Goal: Transaction & Acquisition: Download file/media

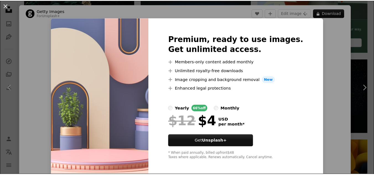
scroll to position [20, 0]
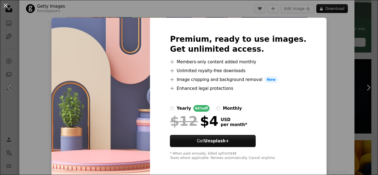
click at [332, 9] on div "An X shape Premium, ready to use images. Get unlimited access. A plus sign Memb…" at bounding box center [189, 87] width 378 height 175
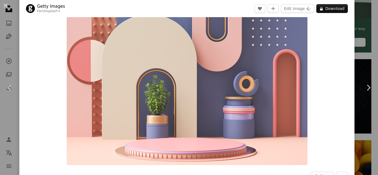
click at [366, 20] on div "An X shape Chevron left Chevron right Getty Images For Unsplash+ A heart A plus…" at bounding box center [189, 87] width 378 height 175
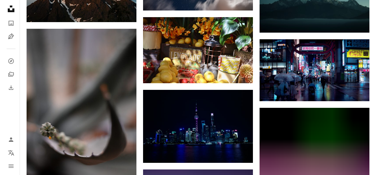
scroll to position [3468, 0]
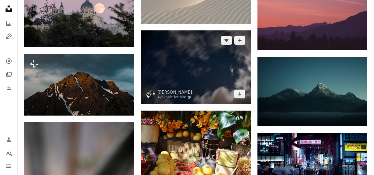
click at [200, 65] on img at bounding box center [196, 66] width 110 height 73
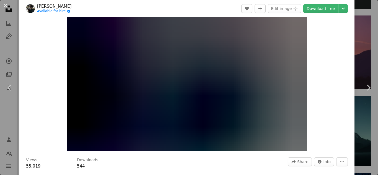
scroll to position [31, 0]
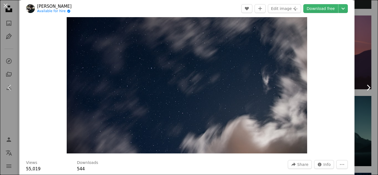
click at [367, 97] on link "Chevron right" at bounding box center [368, 87] width 19 height 53
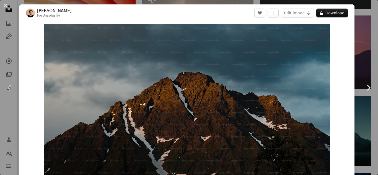
click at [359, 66] on link "Chevron right" at bounding box center [368, 87] width 19 height 53
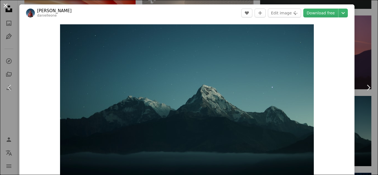
click at [5, 3] on button "An X shape" at bounding box center [5, 5] width 7 height 7
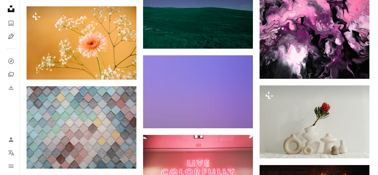
scroll to position [3775, 0]
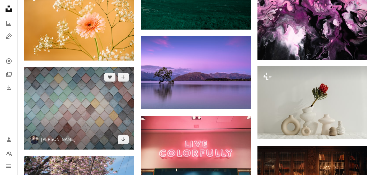
click at [98, 95] on img at bounding box center [79, 108] width 110 height 83
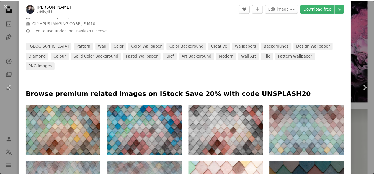
scroll to position [249, 0]
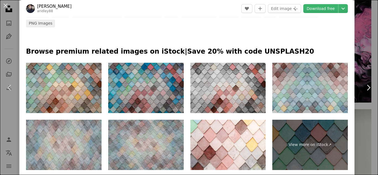
click at [168, 87] on img at bounding box center [146, 88] width 76 height 50
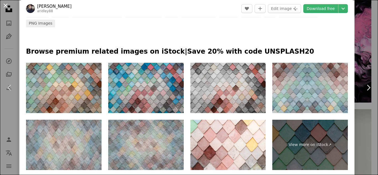
click at [6, 6] on button "An X shape" at bounding box center [5, 5] width 7 height 7
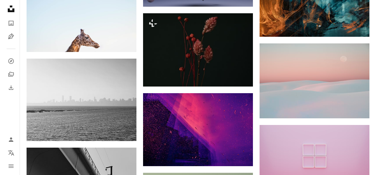
scroll to position [4821, 0]
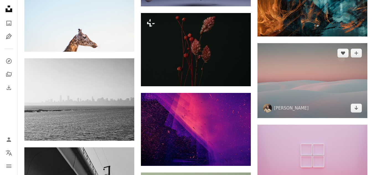
click at [311, 88] on img at bounding box center [313, 80] width 110 height 75
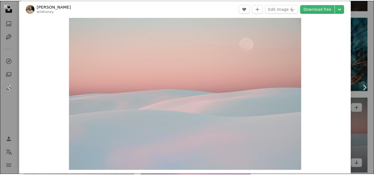
scroll to position [12, 0]
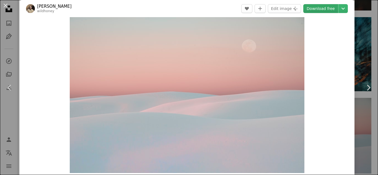
click at [320, 10] on link "Download free" at bounding box center [321, 8] width 35 height 9
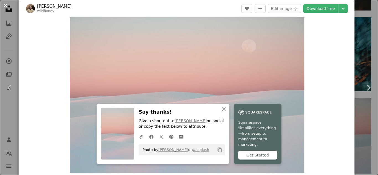
click at [7, 8] on button "An X shape" at bounding box center [5, 5] width 7 height 7
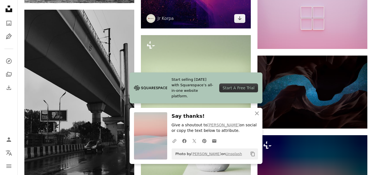
scroll to position [4959, 0]
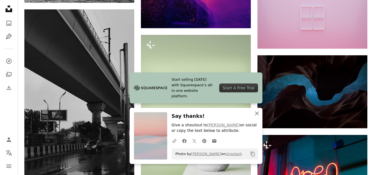
click at [258, 116] on icon "An X shape" at bounding box center [257, 113] width 7 height 7
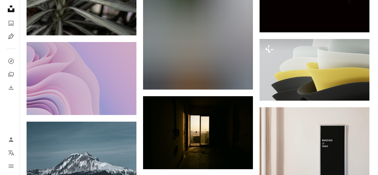
scroll to position [5340, 0]
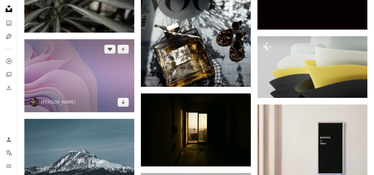
click at [113, 73] on img at bounding box center [79, 75] width 110 height 73
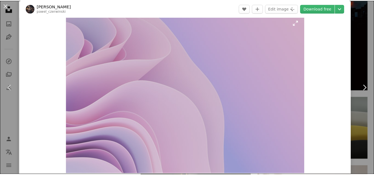
scroll to position [11, 0]
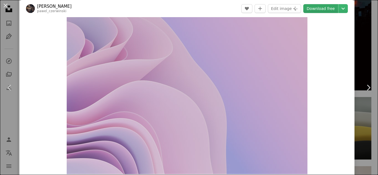
click at [321, 5] on link "Download free" at bounding box center [321, 8] width 35 height 9
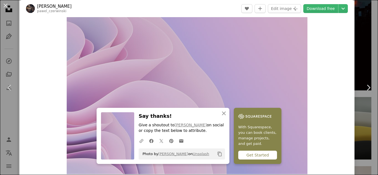
click at [366, 26] on div "An X shape Chevron left Chevron right [PERSON_NAME] pawel_czerwinski A heart A …" at bounding box center [189, 87] width 378 height 175
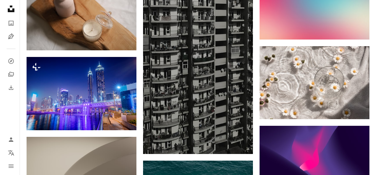
scroll to position [6230, 0]
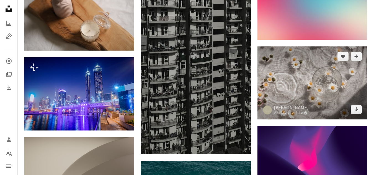
click at [335, 80] on img at bounding box center [313, 83] width 110 height 73
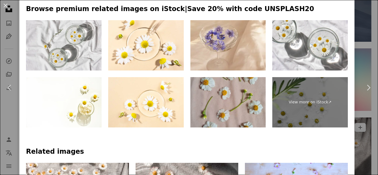
scroll to position [294, 0]
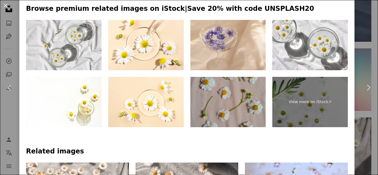
click at [226, 95] on img at bounding box center [229, 102] width 76 height 50
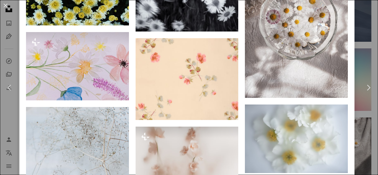
scroll to position [1350, 0]
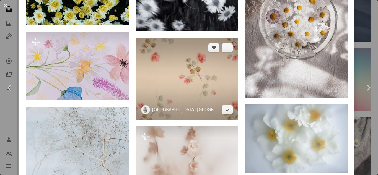
click at [204, 54] on img at bounding box center [187, 79] width 103 height 82
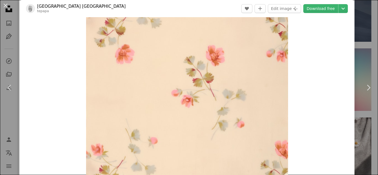
scroll to position [8, 0]
click at [318, 9] on link "Download free" at bounding box center [321, 8] width 35 height 9
